Goal: Task Accomplishment & Management: Complete application form

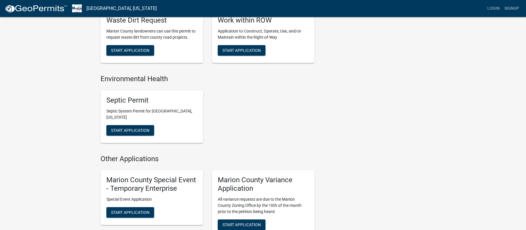
scroll to position [367, 0]
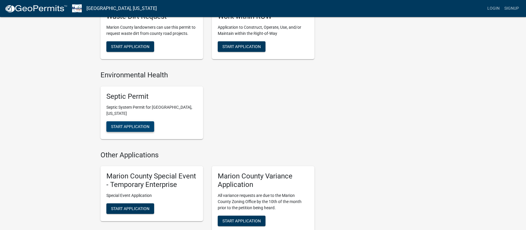
click at [136, 124] on span "Start Application" at bounding box center [130, 126] width 38 height 5
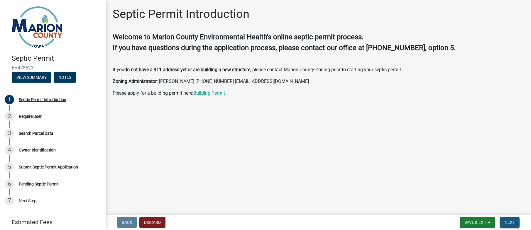
click at [509, 222] on span "Next" at bounding box center [509, 222] width 10 height 5
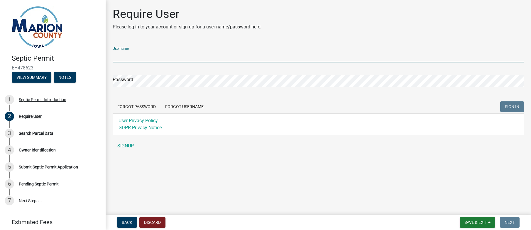
click at [137, 56] on input "Username" at bounding box center [318, 56] width 411 height 12
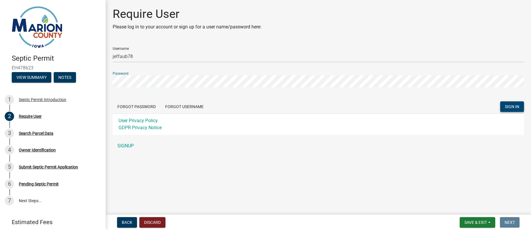
click at [510, 106] on span "SIGN IN" at bounding box center [512, 106] width 14 height 5
click at [514, 106] on span "SIGN IN" at bounding box center [512, 106] width 14 height 5
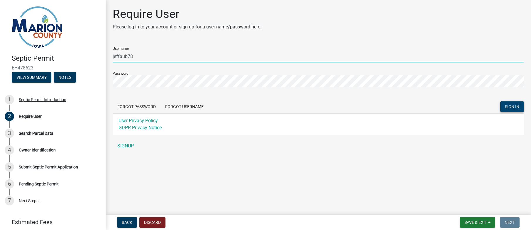
click at [120, 56] on input "jeffaub78" at bounding box center [318, 56] width 411 height 12
type input "jefflaub78"
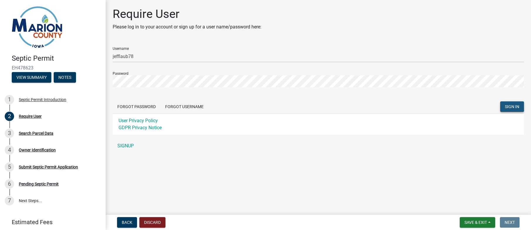
click at [510, 107] on span "SIGN IN" at bounding box center [512, 106] width 14 height 5
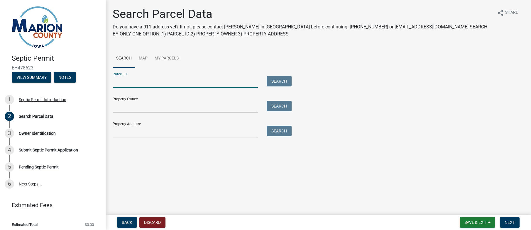
click at [152, 80] on input "Parcel ID:" at bounding box center [185, 82] width 145 height 12
click at [128, 131] on input "Property Address:" at bounding box center [185, 132] width 145 height 12
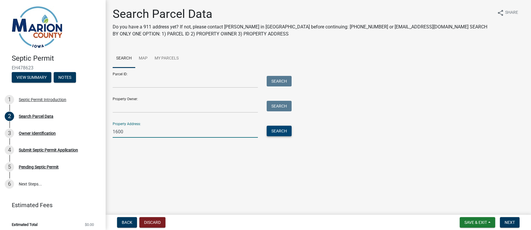
type input "1600"
click at [280, 133] on button "Search" at bounding box center [279, 131] width 25 height 11
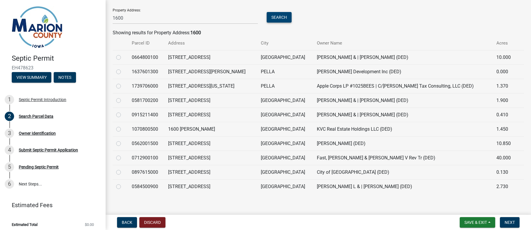
scroll to position [110, 0]
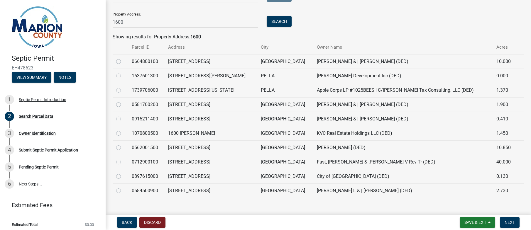
click at [123, 130] on label at bounding box center [123, 130] width 0 height 0
click at [123, 133] on input "radio" at bounding box center [125, 132] width 4 height 4
radio input "true"
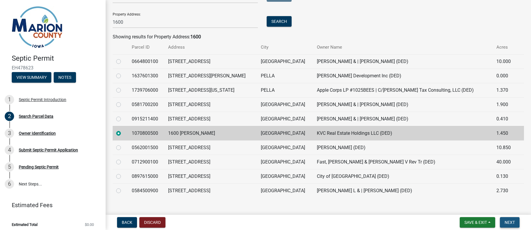
click at [508, 222] on span "Next" at bounding box center [509, 222] width 10 height 5
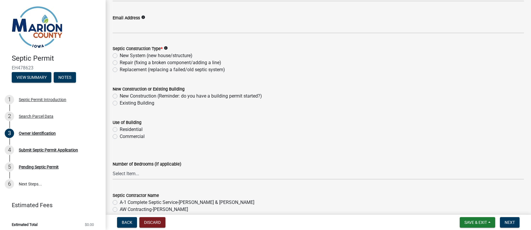
scroll to position [0, 0]
